Goal: Task Accomplishment & Management: Manage account settings

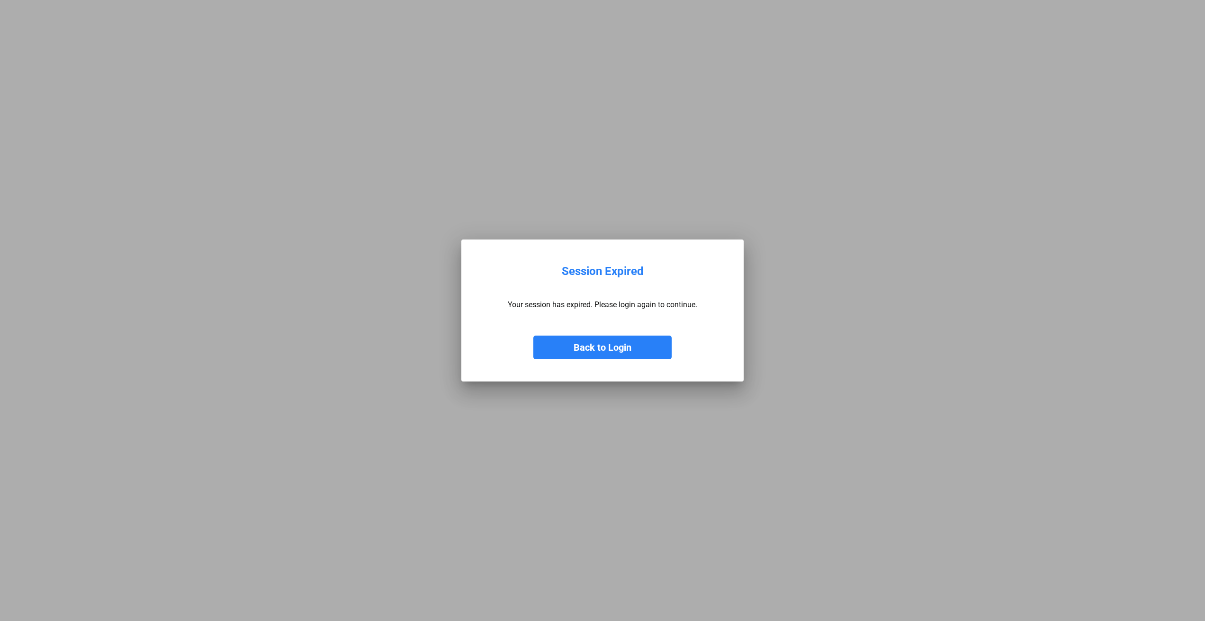
click at [607, 347] on button "Back to Login" at bounding box center [602, 348] width 138 height 24
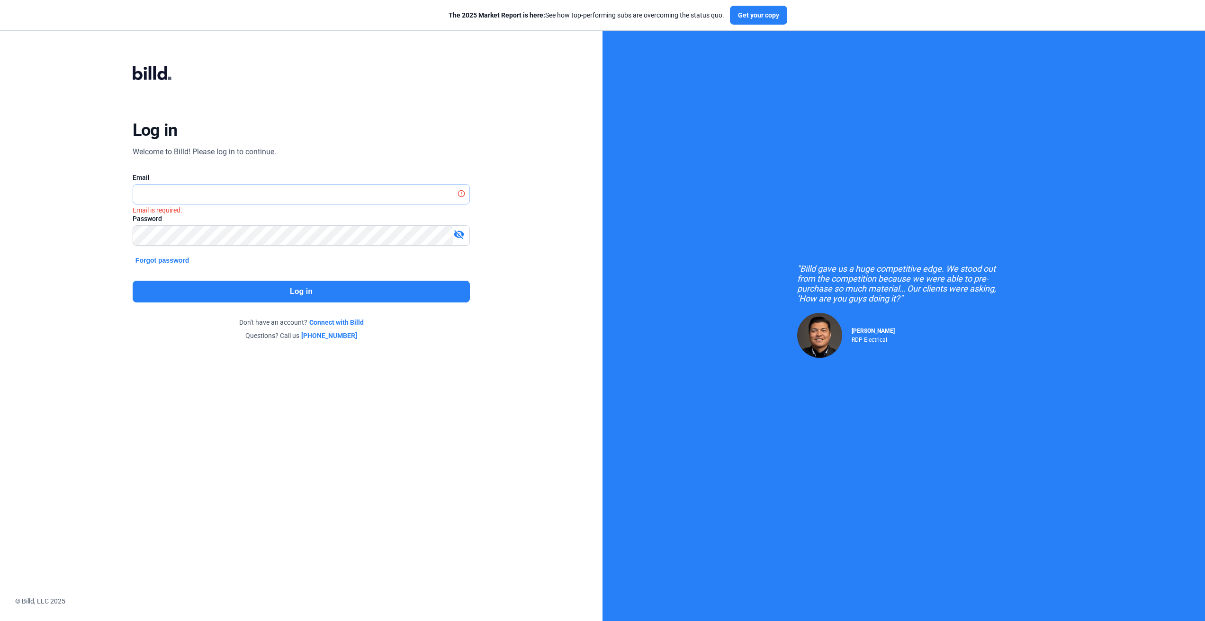
type input "[PERSON_NAME][EMAIL_ADDRESS][DOMAIN_NAME]"
click at [203, 290] on button "Log in" at bounding box center [301, 292] width 337 height 22
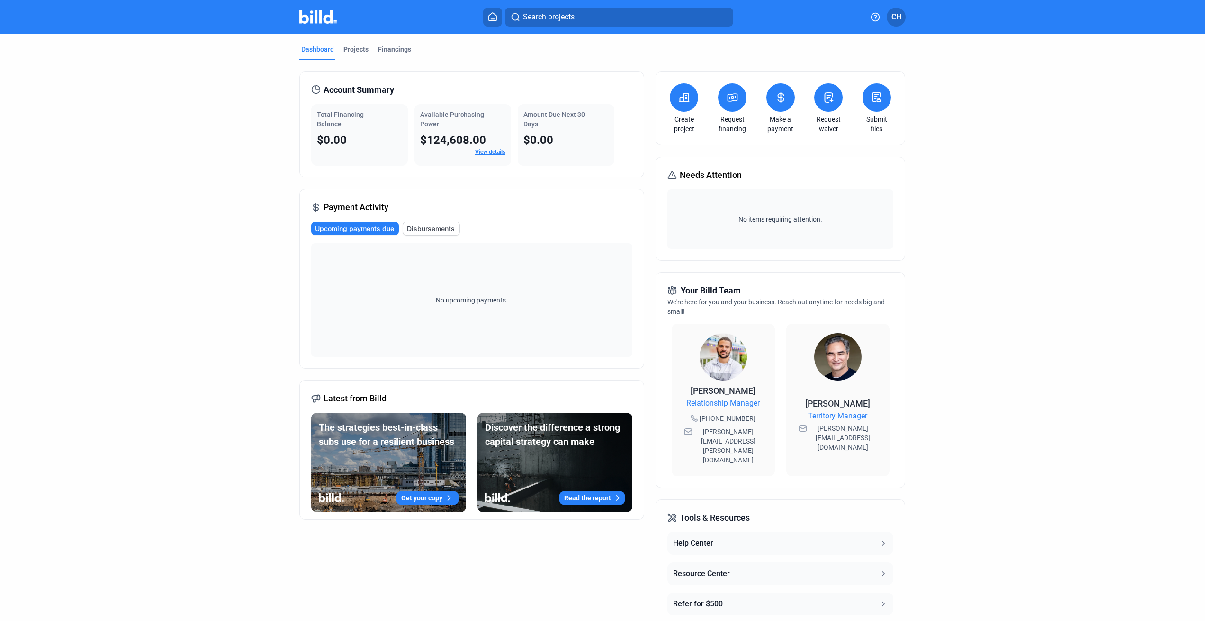
click at [896, 16] on span "CH" at bounding box center [896, 16] width 10 height 11
click at [822, 117] on button "Banks" at bounding box center [845, 126] width 103 height 19
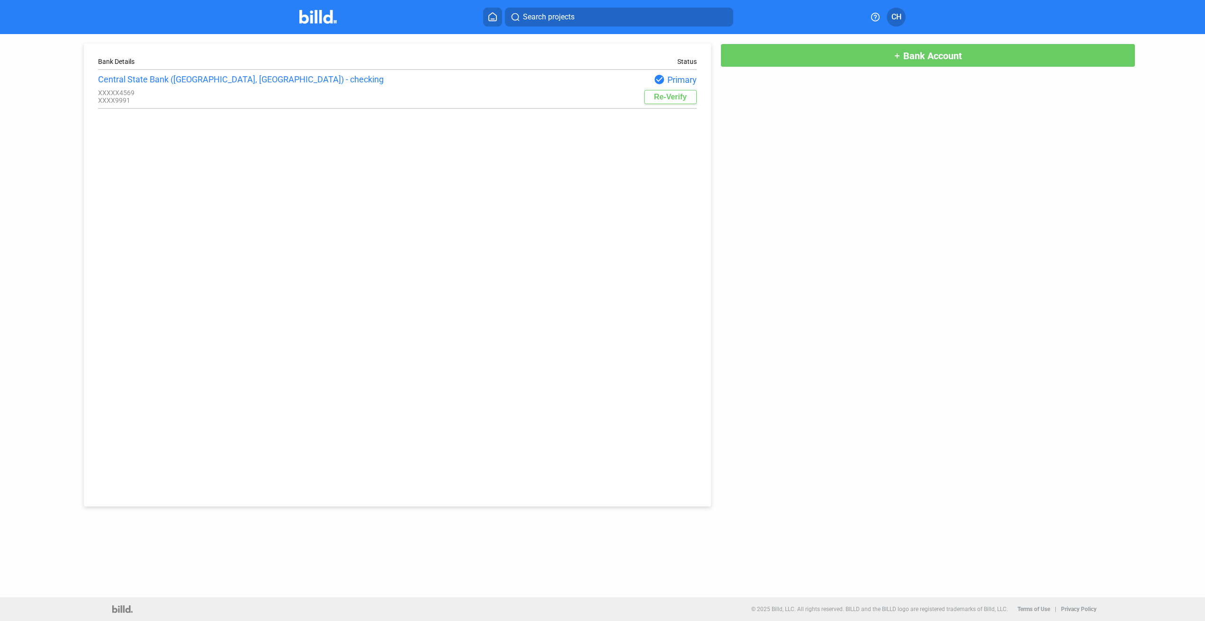
click at [812, 55] on button "add Bank Account" at bounding box center [927, 56] width 415 height 24
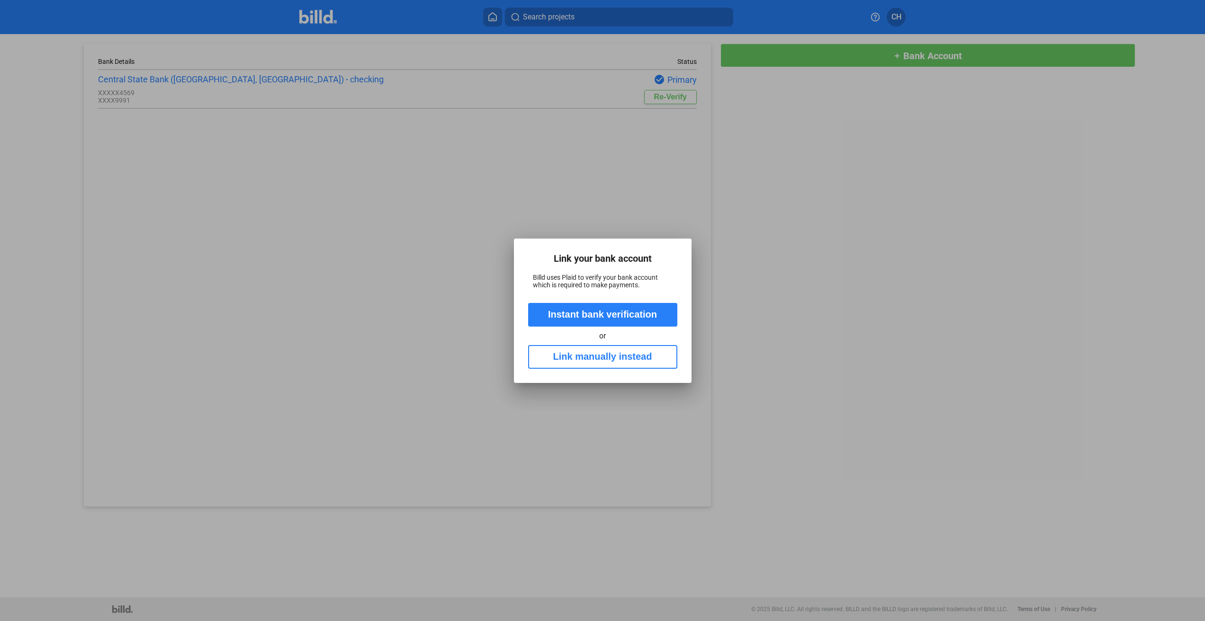
click at [590, 317] on button "Instant bank verification" at bounding box center [602, 315] width 149 height 24
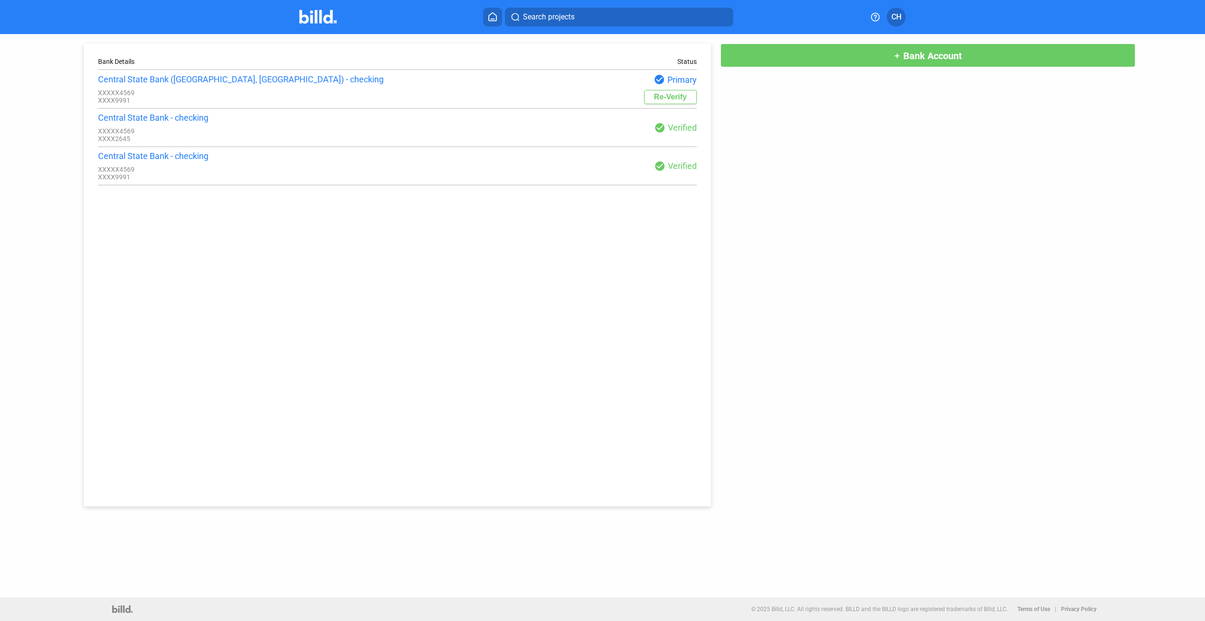
click at [663, 164] on mat-icon "check_circle" at bounding box center [659, 166] width 11 height 11
click at [175, 155] on div "Central State Bank - checking" at bounding box center [247, 156] width 299 height 10
click at [316, 18] on img at bounding box center [317, 17] width 37 height 14
